Goal: Download file/media

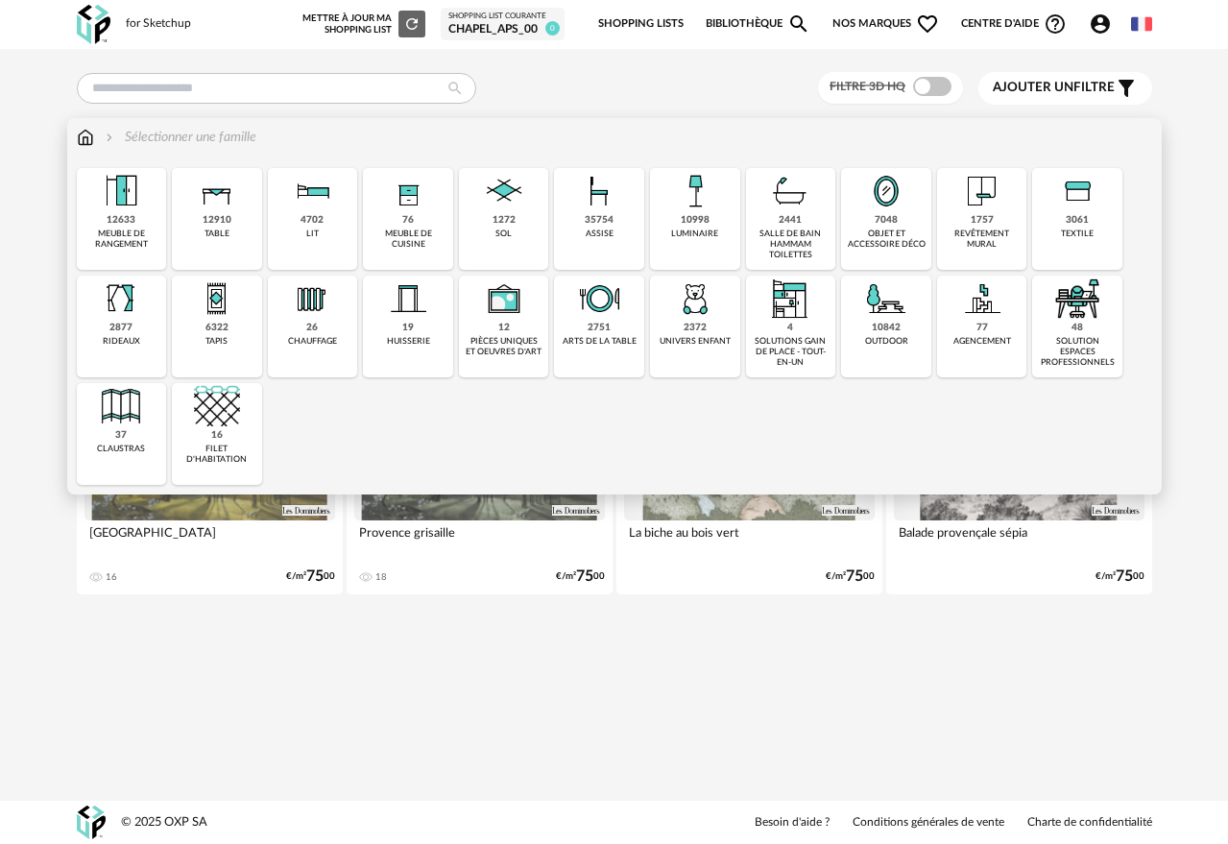
click at [1076, 225] on div "3061" at bounding box center [1077, 220] width 23 height 12
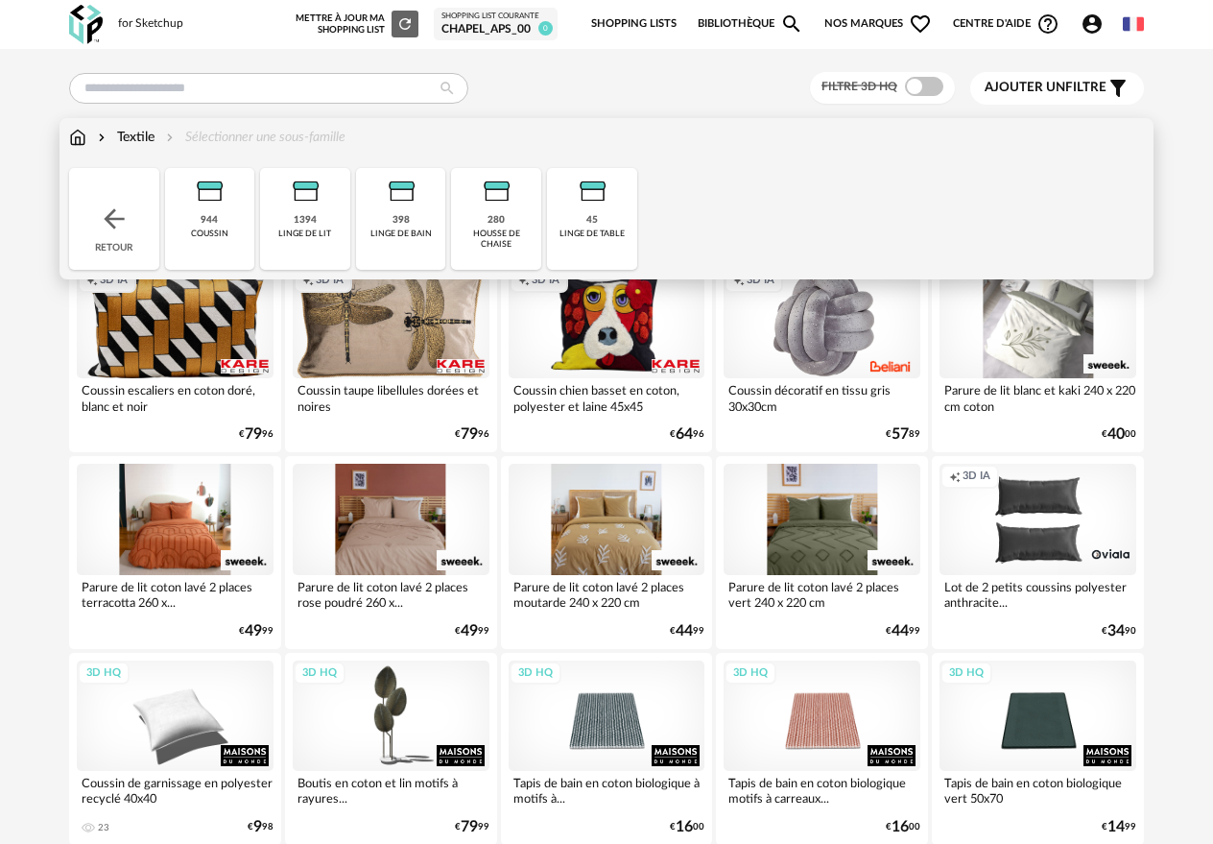
click at [108, 214] on img at bounding box center [114, 219] width 31 height 31
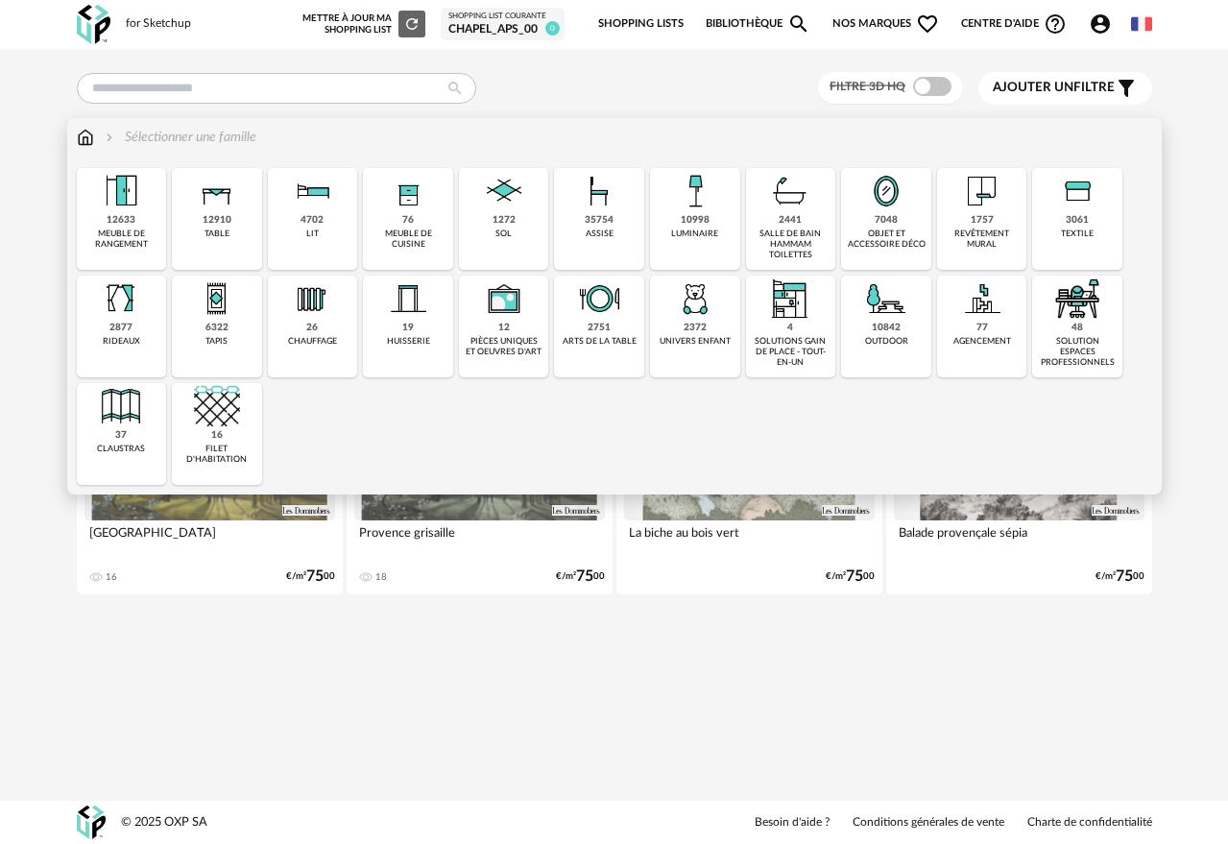
click at [116, 309] on img at bounding box center [121, 299] width 46 height 46
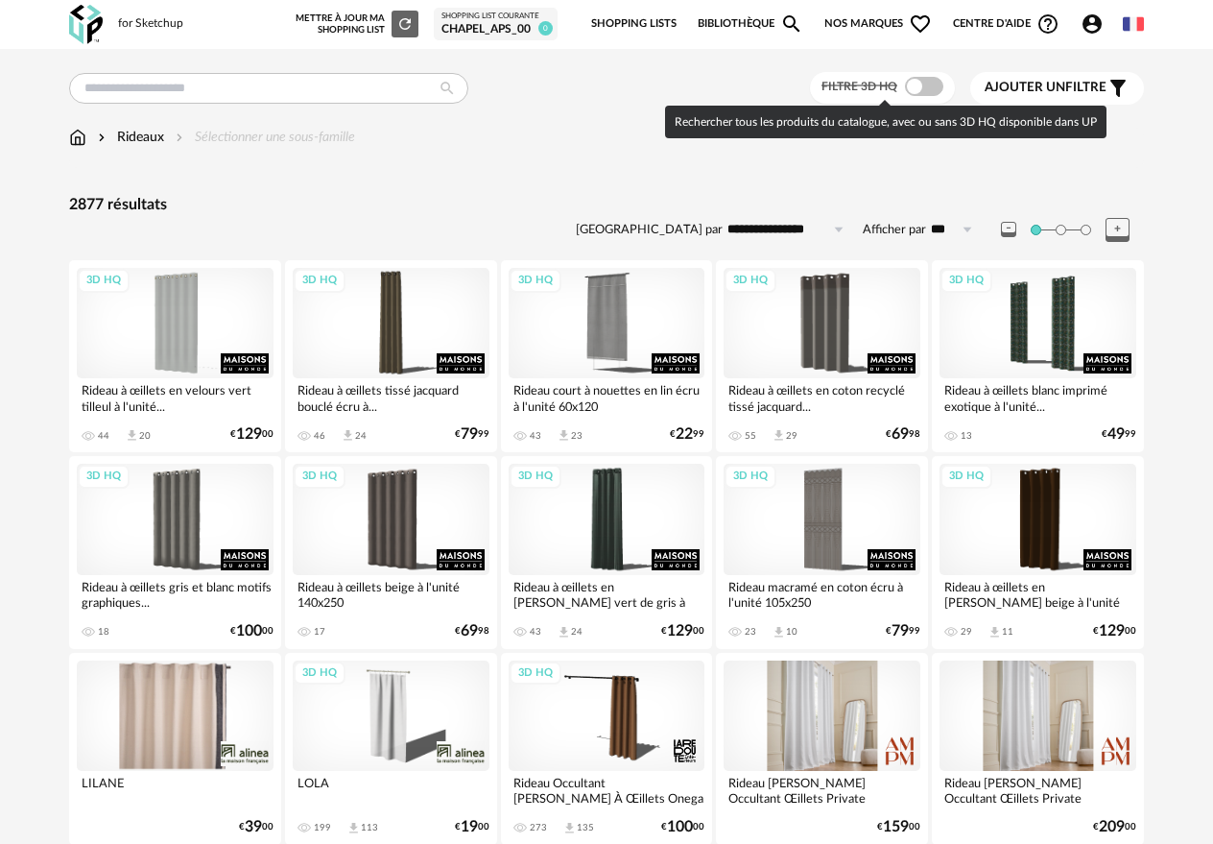
click at [926, 78] on span at bounding box center [924, 86] width 38 height 19
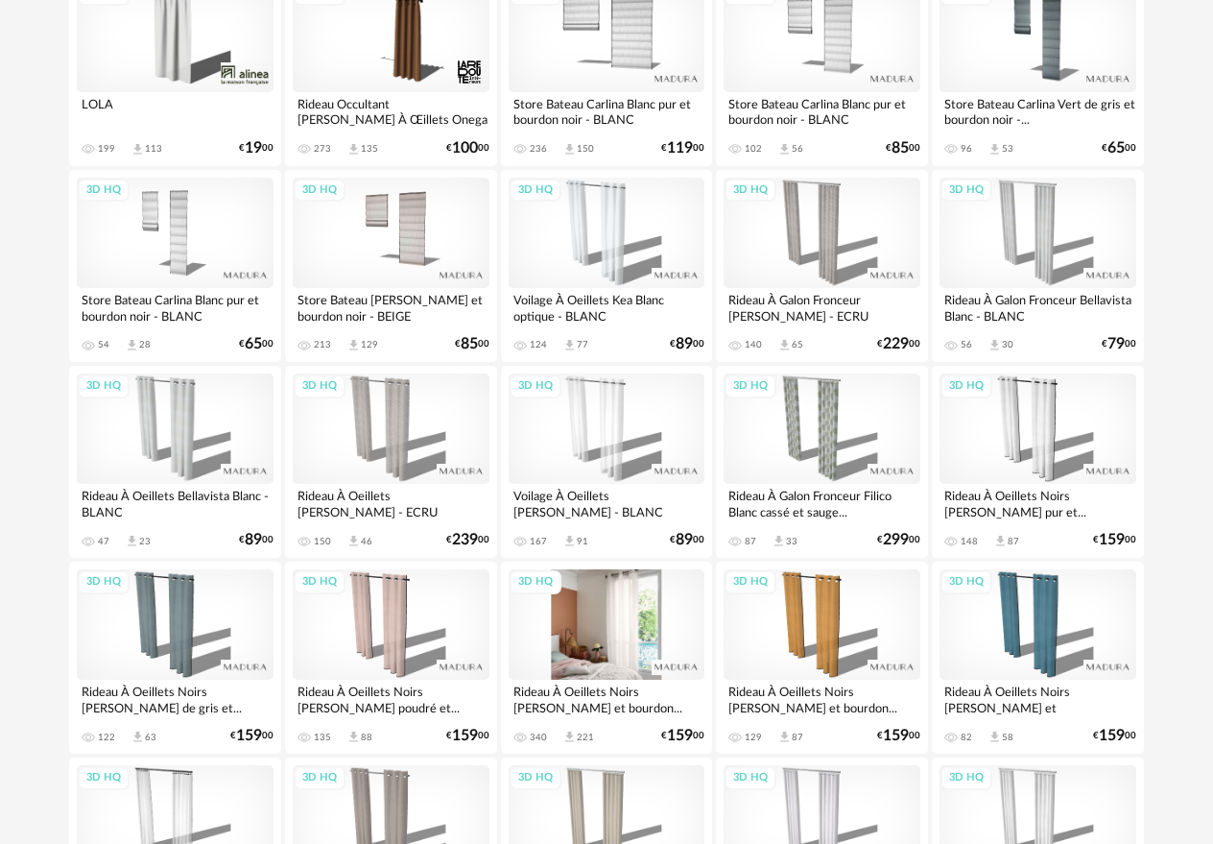
scroll to position [748, 0]
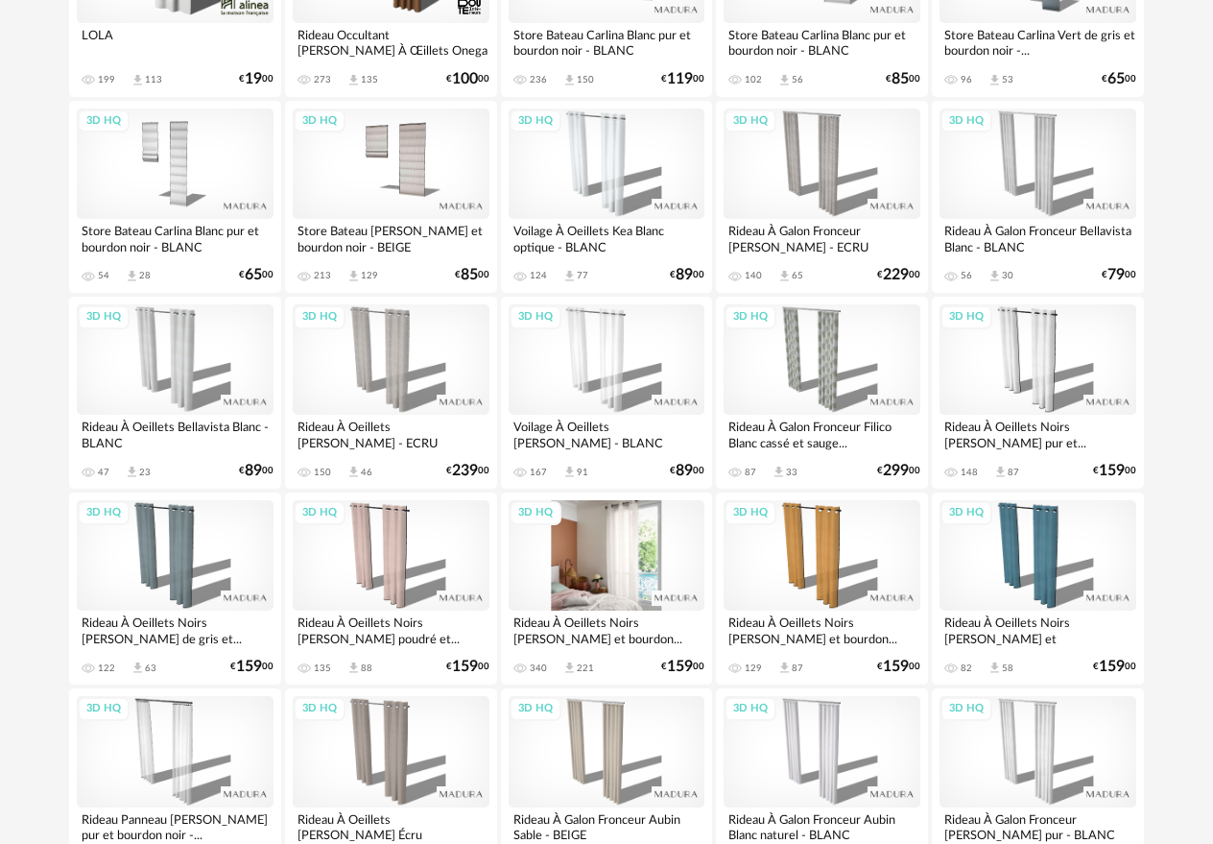
click at [594, 568] on div "3D HQ" at bounding box center [607, 555] width 197 height 110
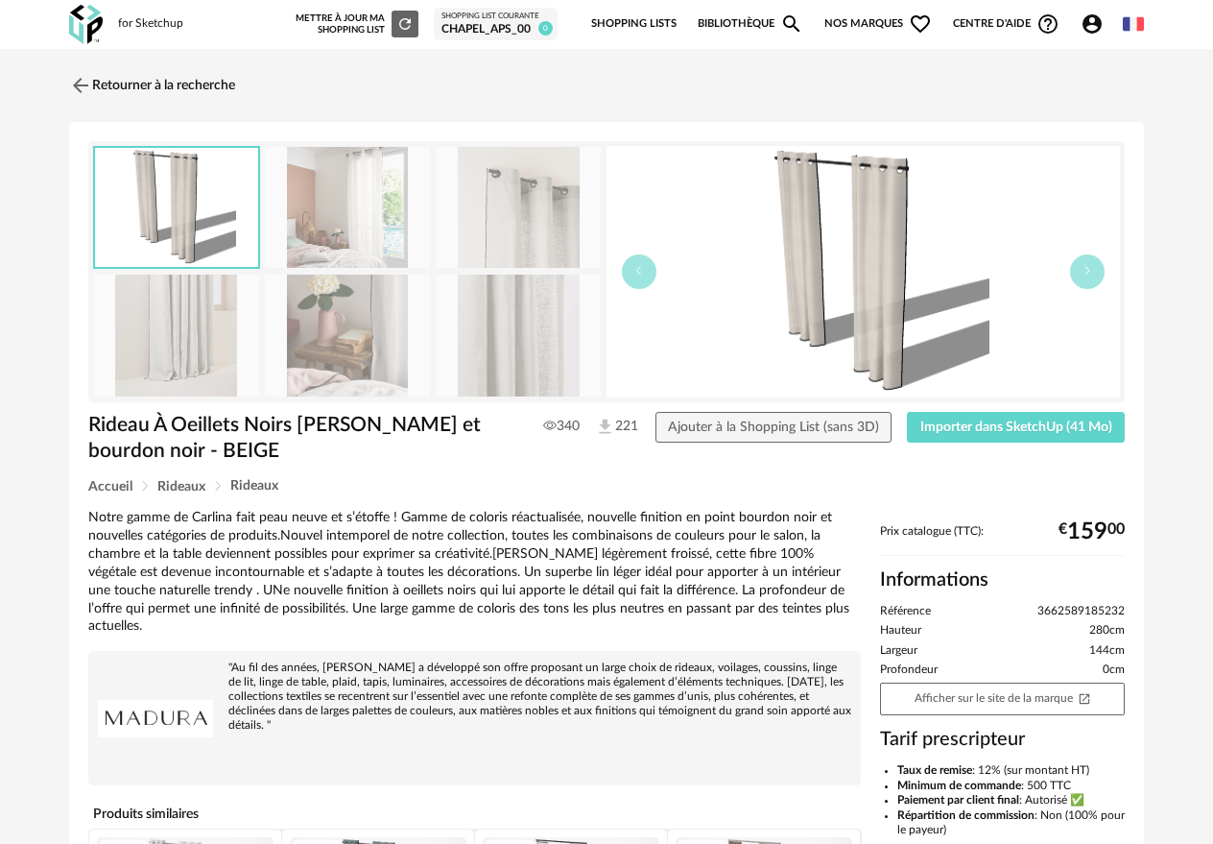
click at [549, 190] on img at bounding box center [519, 208] width 165 height 122
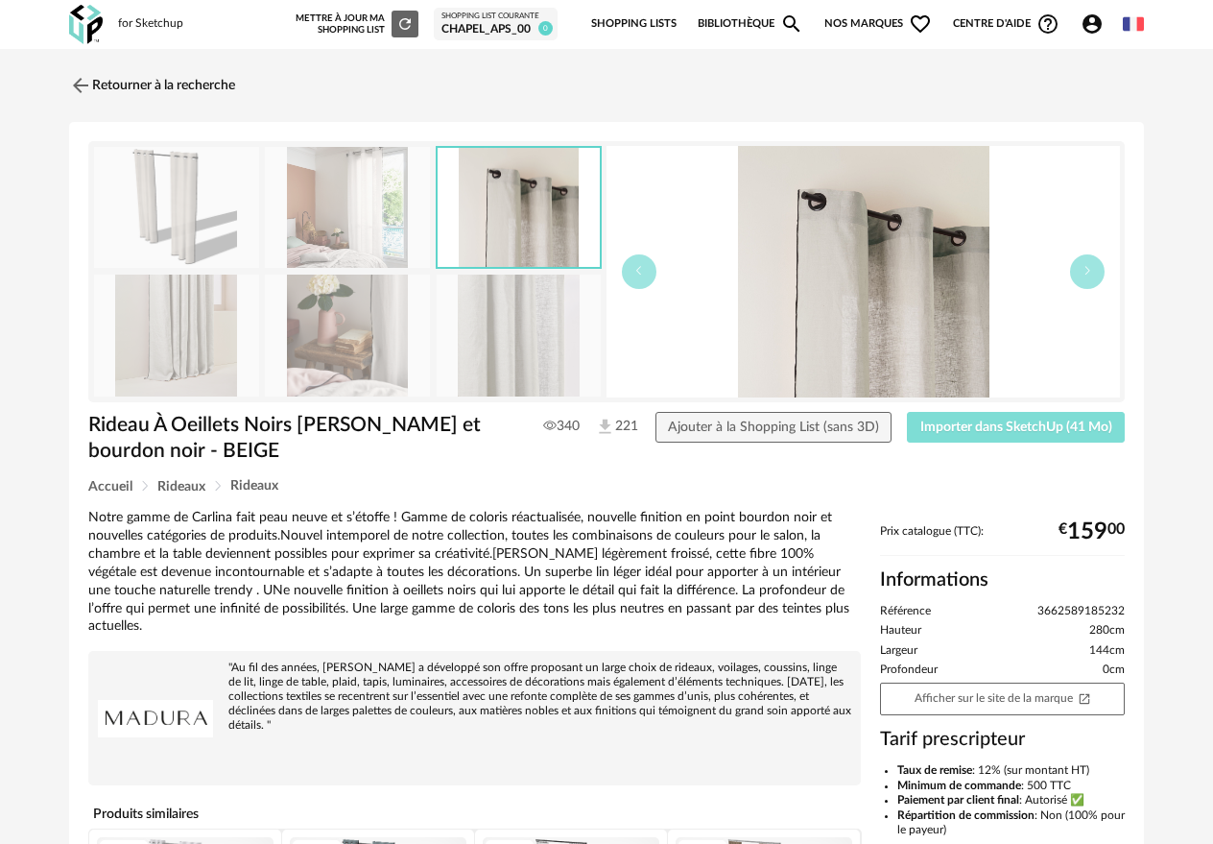
click at [1005, 433] on span "Importer dans SketchUp (41 Mo)" at bounding box center [1017, 427] width 192 height 13
